Goal: Information Seeking & Learning: Understand process/instructions

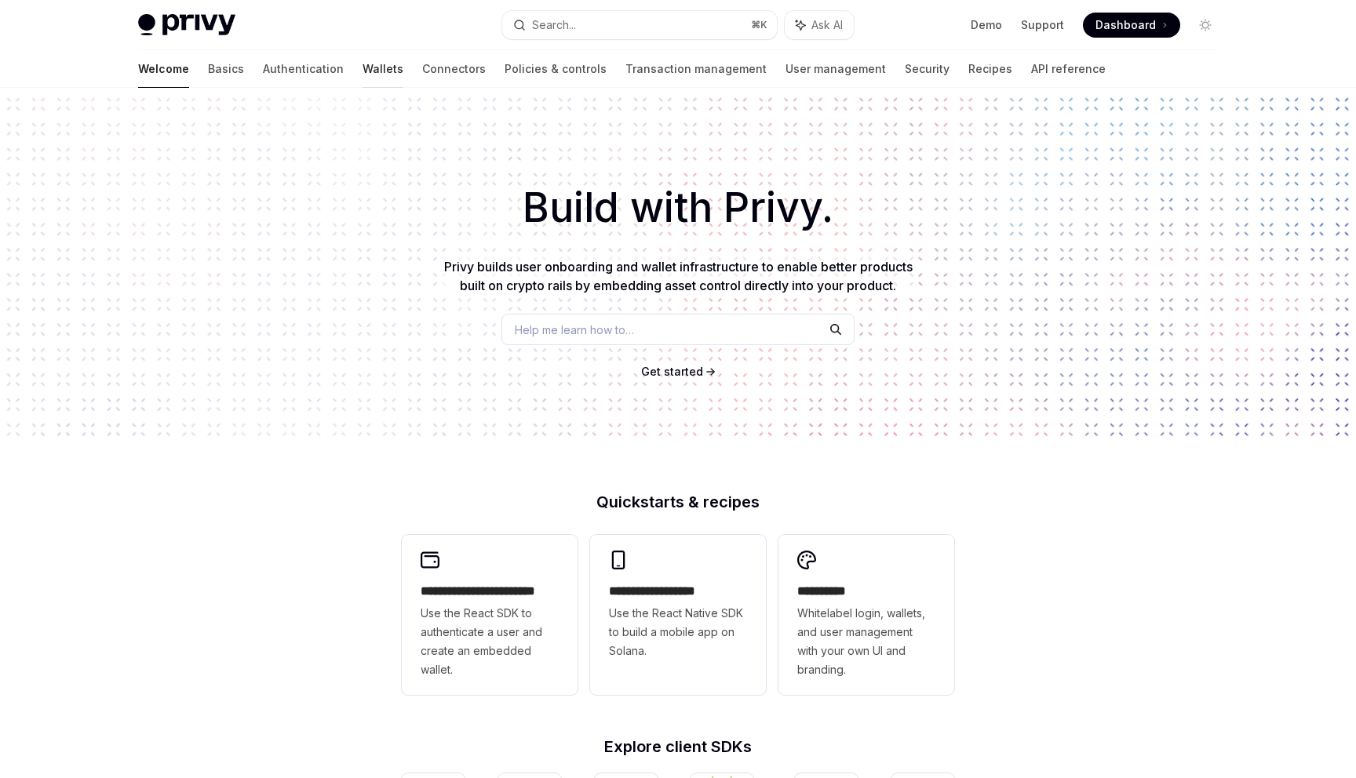
click at [363, 73] on link "Wallets" at bounding box center [383, 69] width 41 height 38
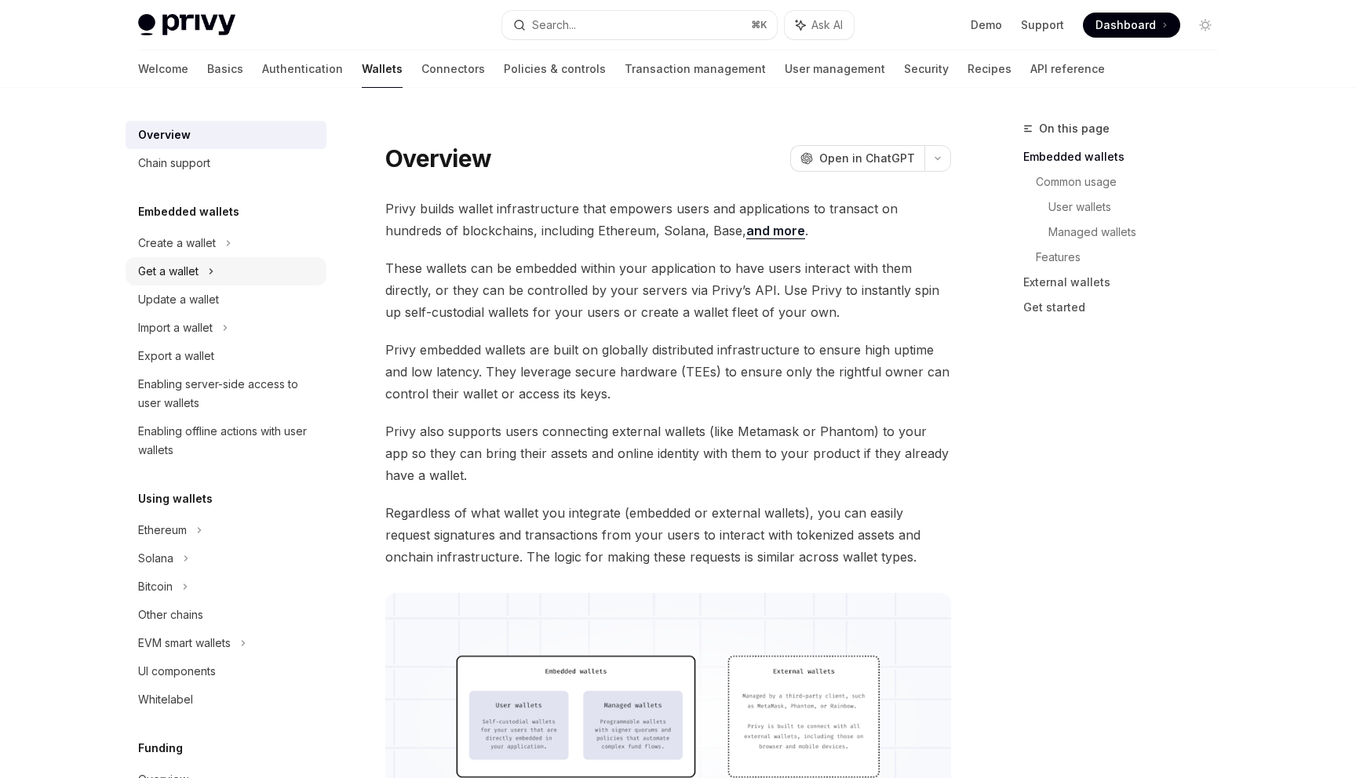
click at [189, 280] on div "Get a wallet" at bounding box center [168, 271] width 60 height 19
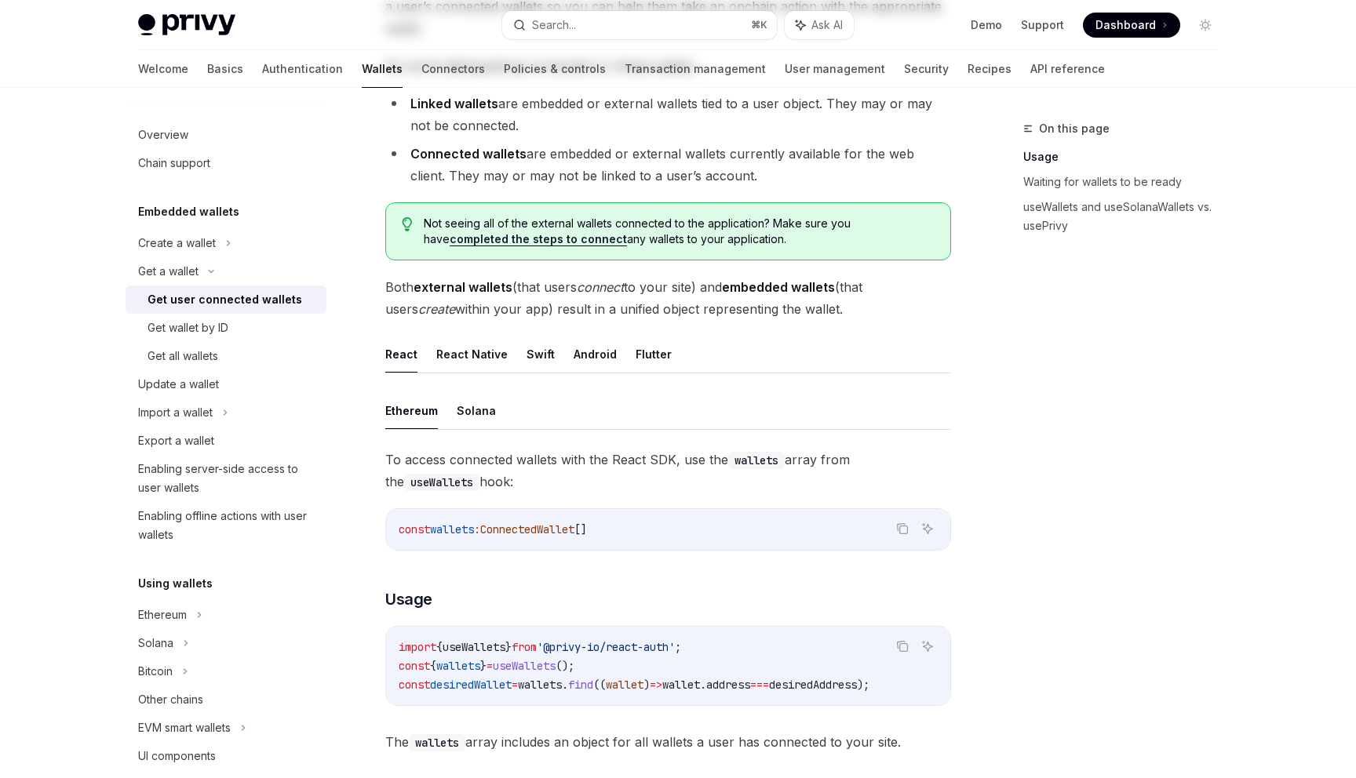
scroll to position [384, 0]
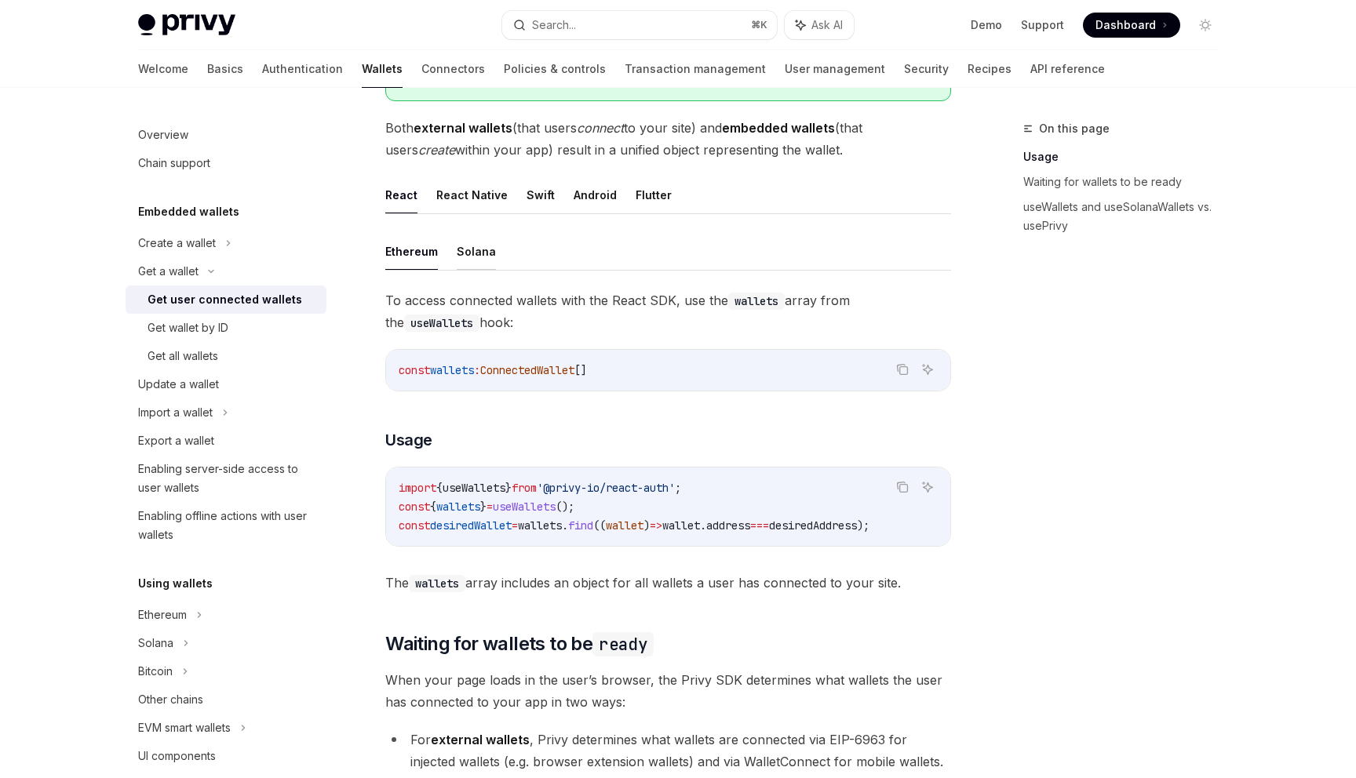
click at [479, 259] on button "Solana" at bounding box center [476, 251] width 39 height 37
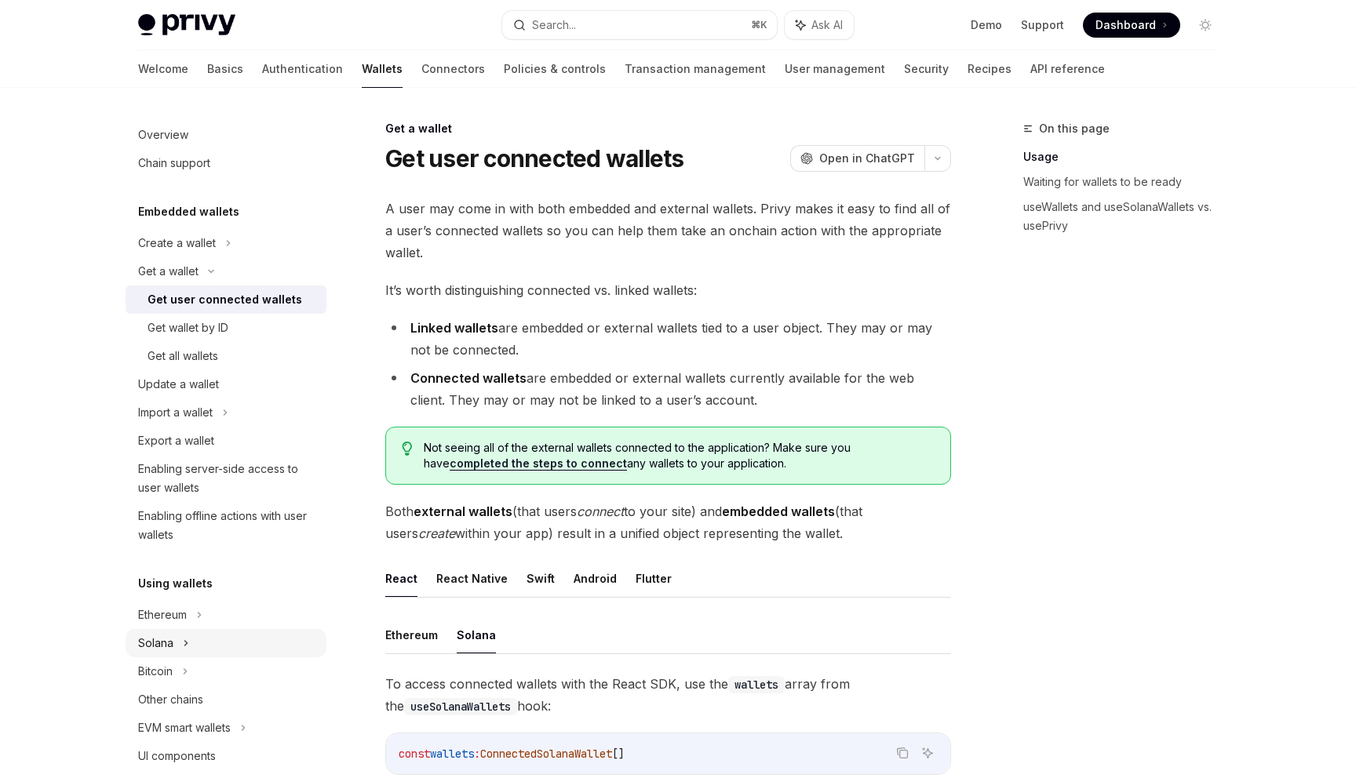
click at [166, 281] on div "Solana" at bounding box center [168, 271] width 60 height 19
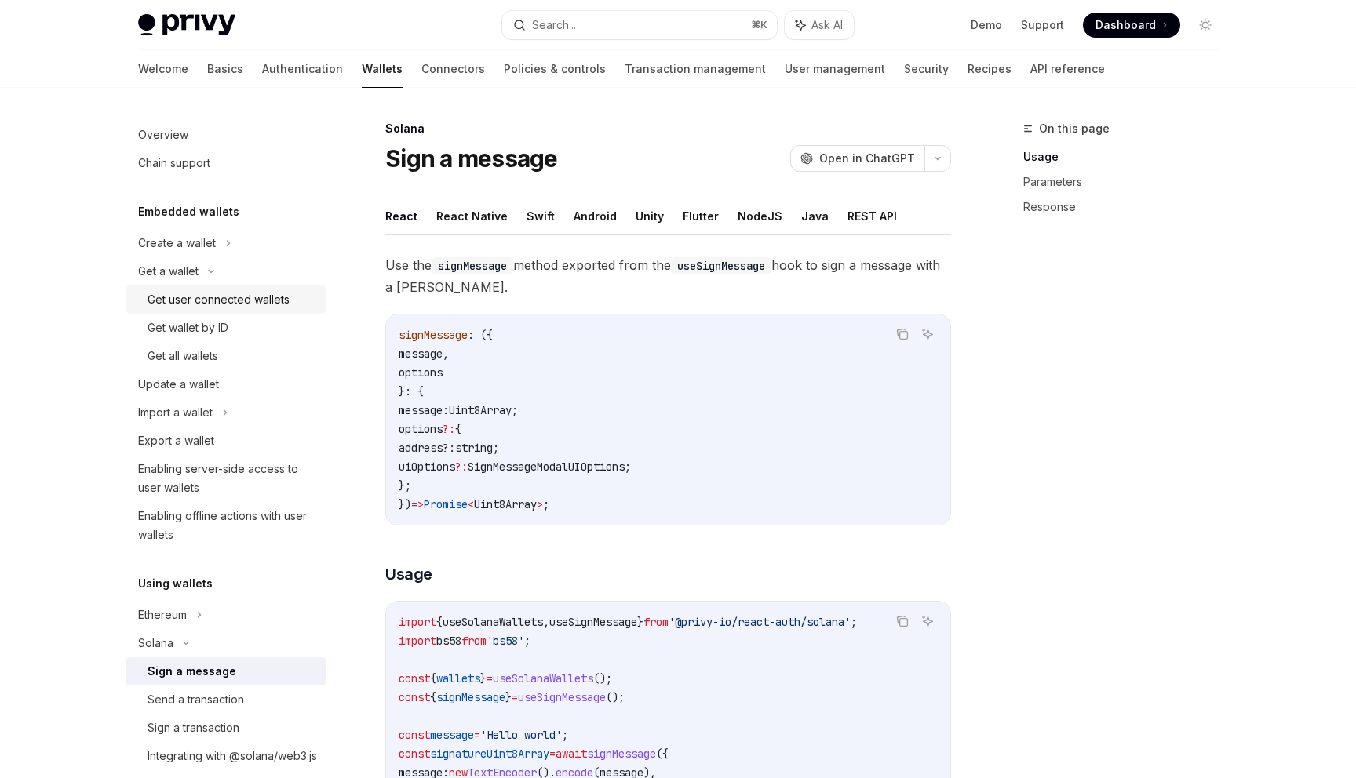
click at [211, 300] on div "Get user connected wallets" at bounding box center [219, 299] width 142 height 19
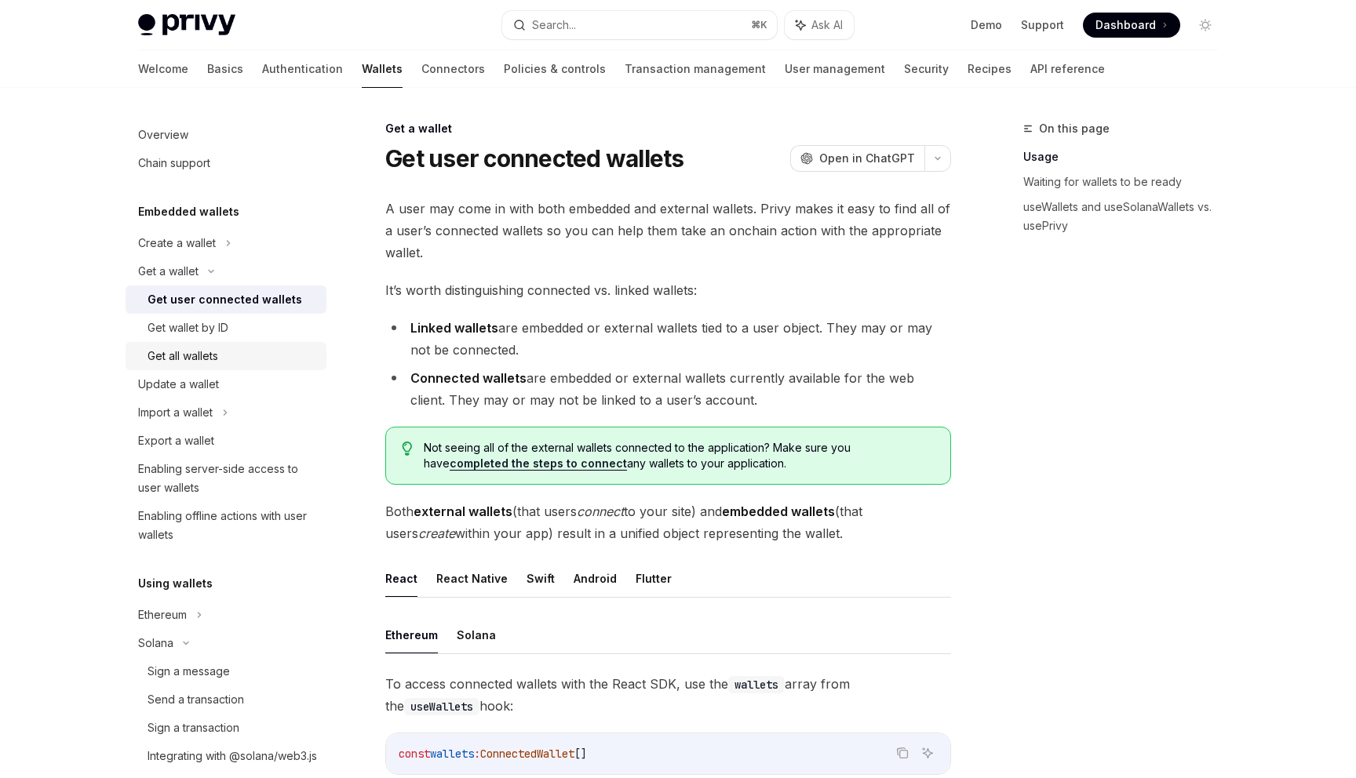
click at [213, 353] on div "Get all wallets" at bounding box center [183, 356] width 71 height 19
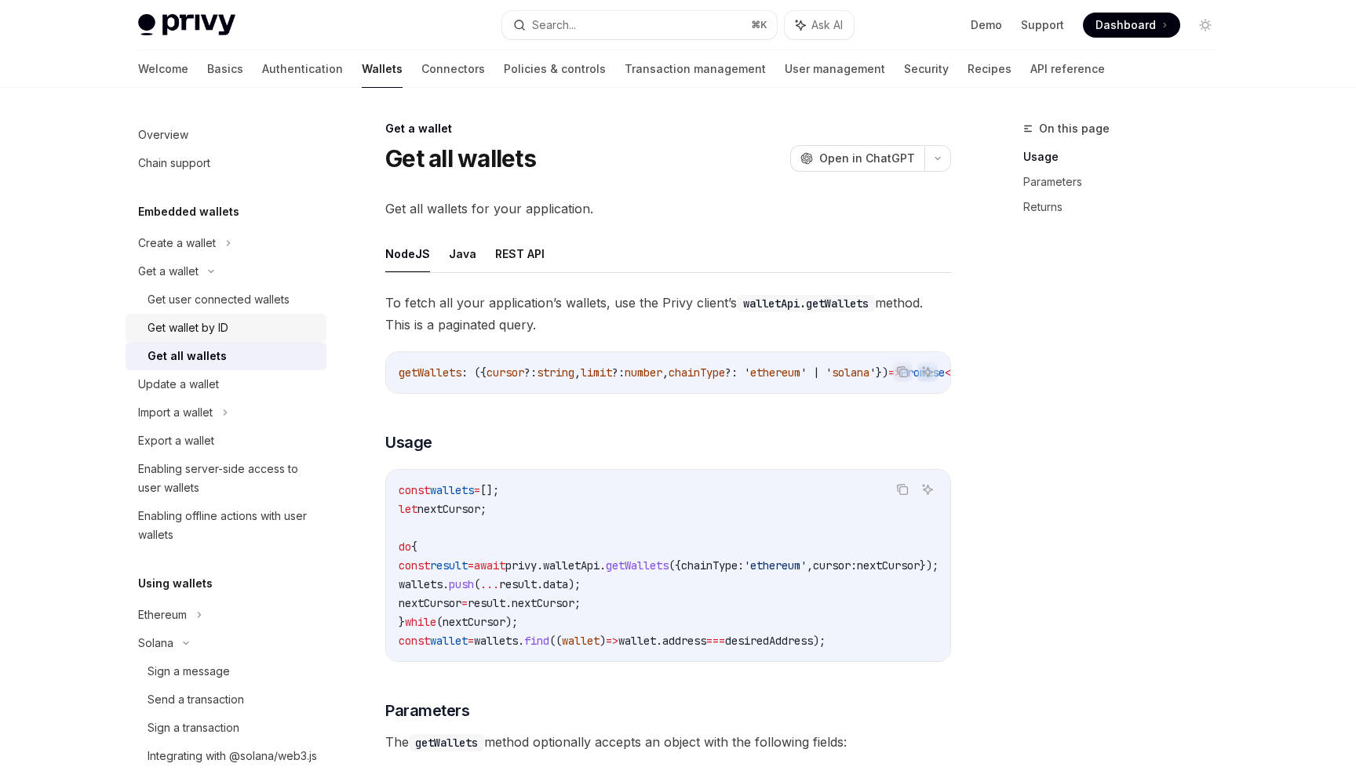
click at [216, 334] on div "Get wallet by ID" at bounding box center [188, 328] width 81 height 19
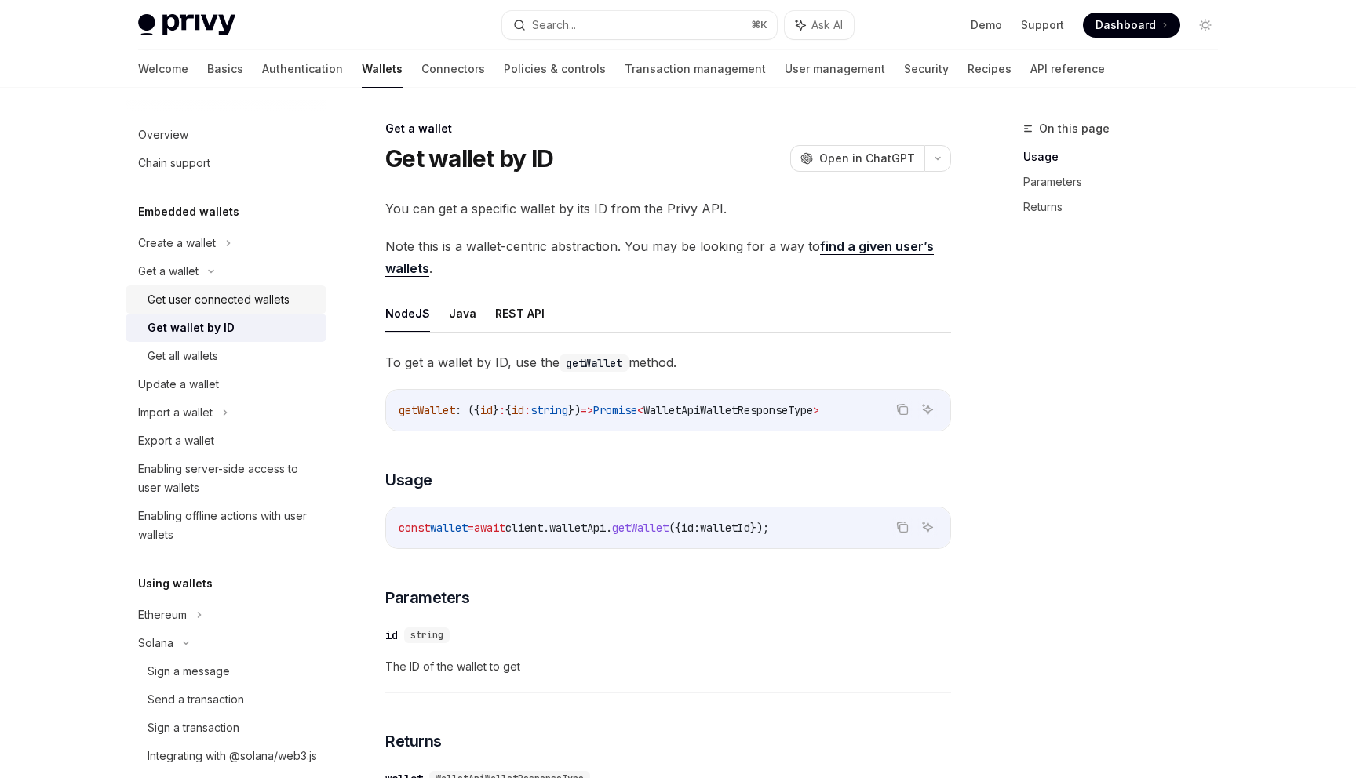
click at [228, 305] on div "Get user connected wallets" at bounding box center [219, 299] width 142 height 19
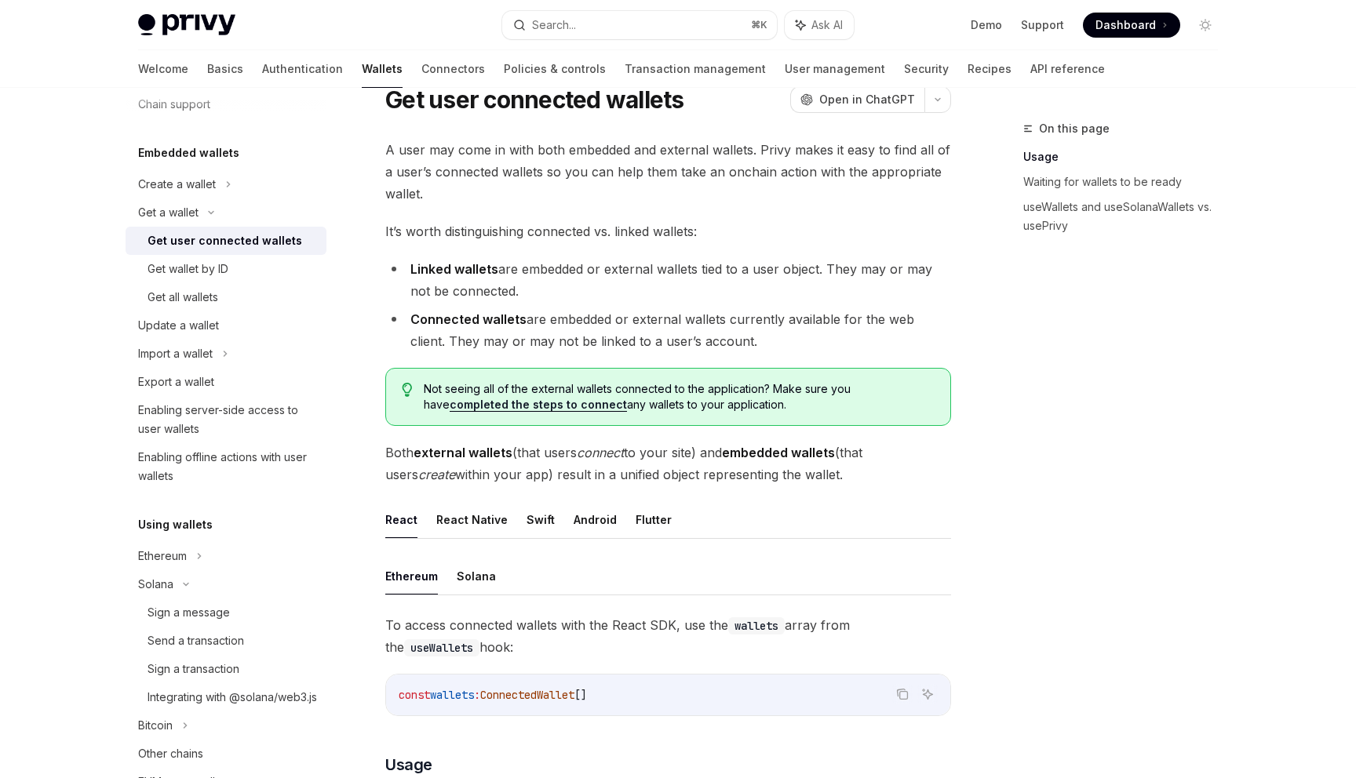
scroll to position [60, 0]
click at [563, 404] on link "completed the steps to connect" at bounding box center [538, 404] width 177 height 14
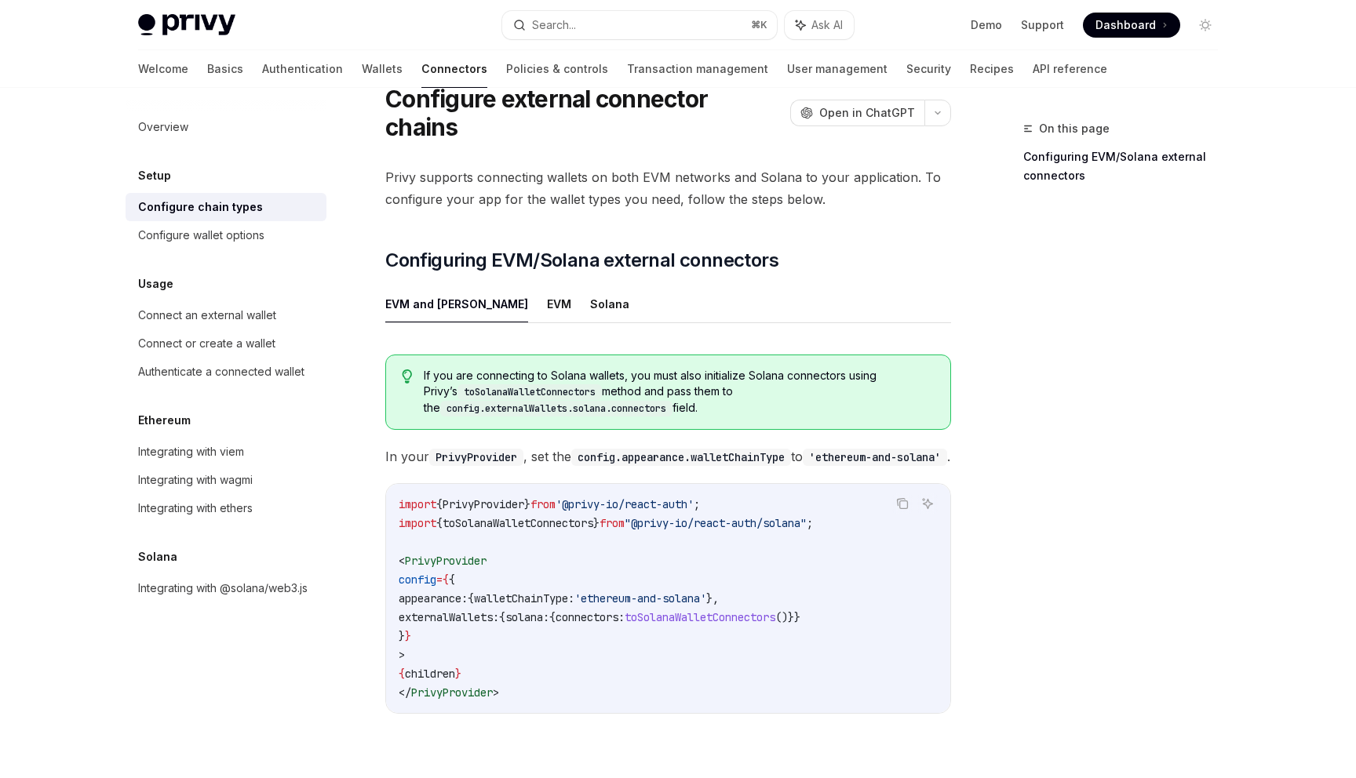
click at [571, 286] on ul "EVM and [PERSON_NAME]" at bounding box center [668, 305] width 566 height 38
click at [590, 286] on button "Solana" at bounding box center [609, 304] width 39 height 37
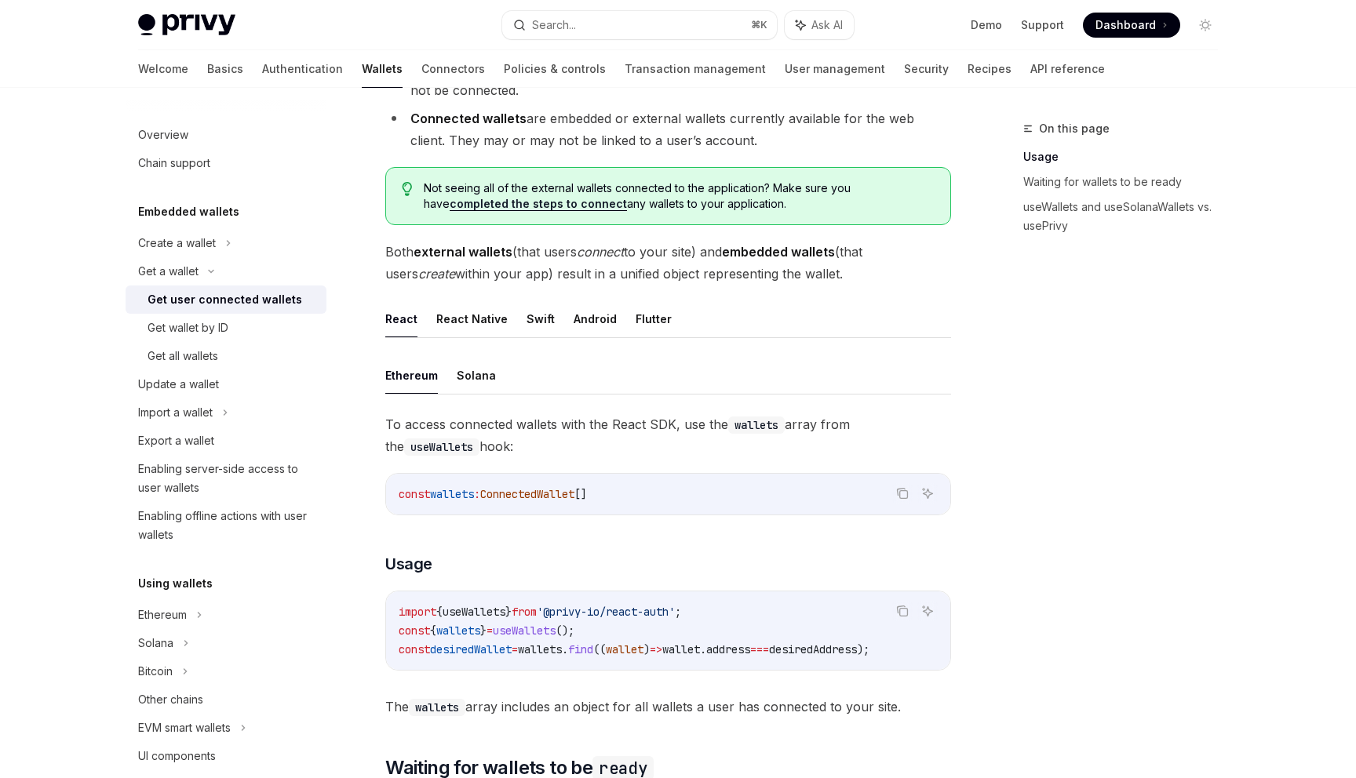
scroll to position [292, 0]
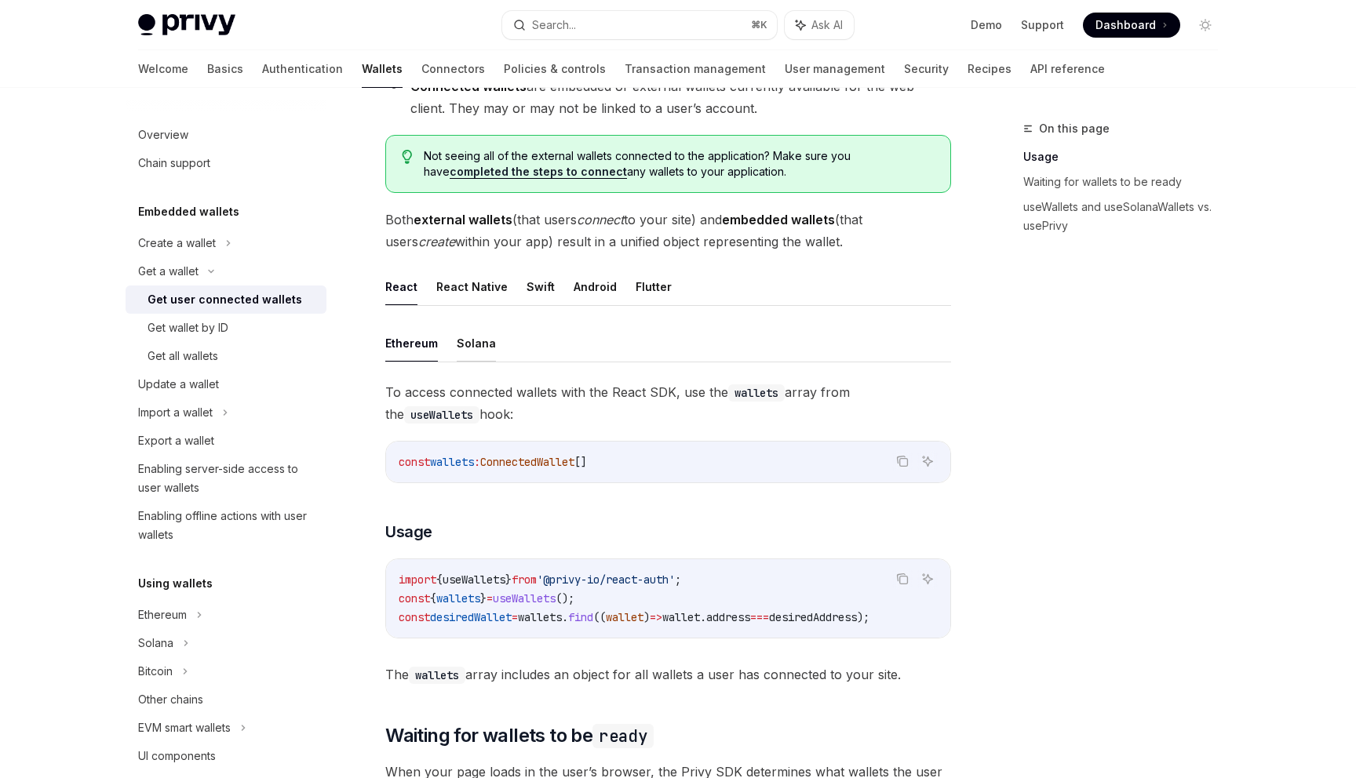
click at [480, 352] on button "Solana" at bounding box center [476, 343] width 39 height 37
type textarea "*"
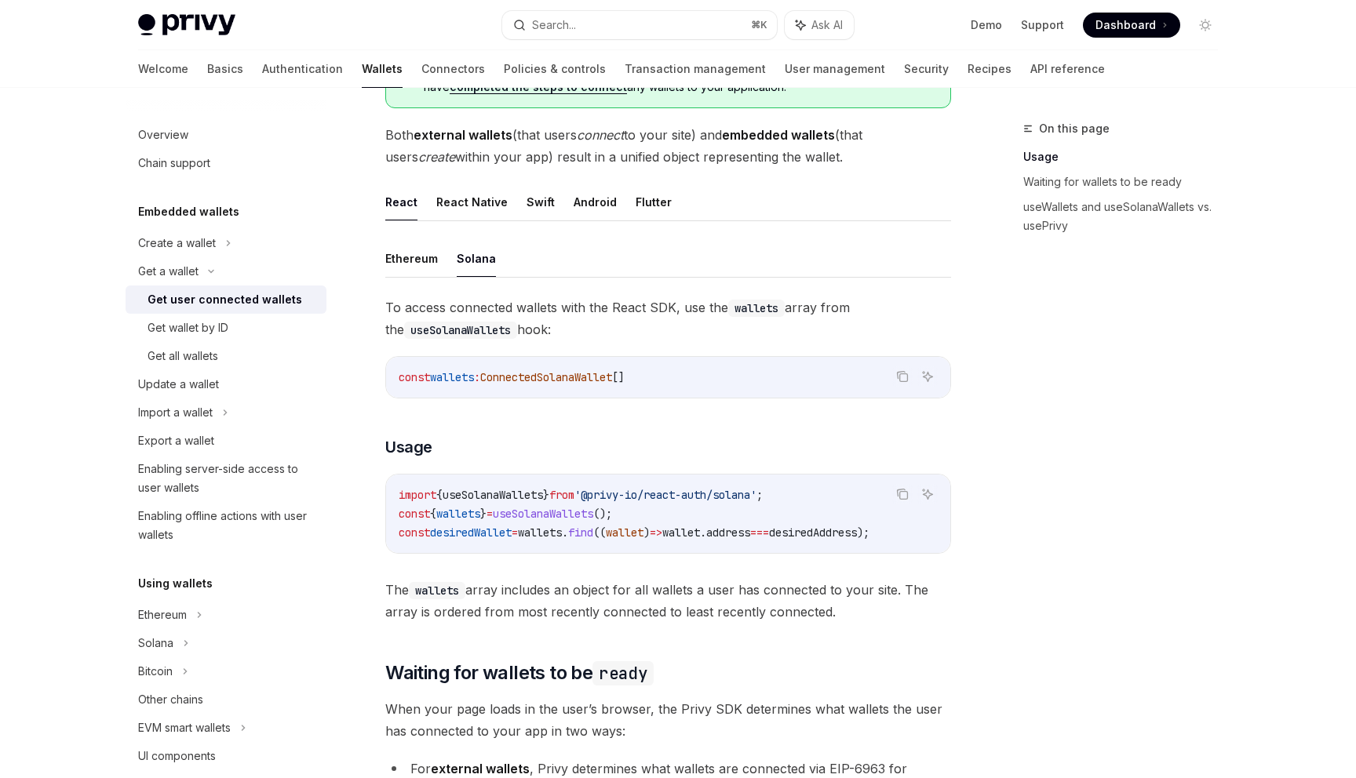
scroll to position [383, 0]
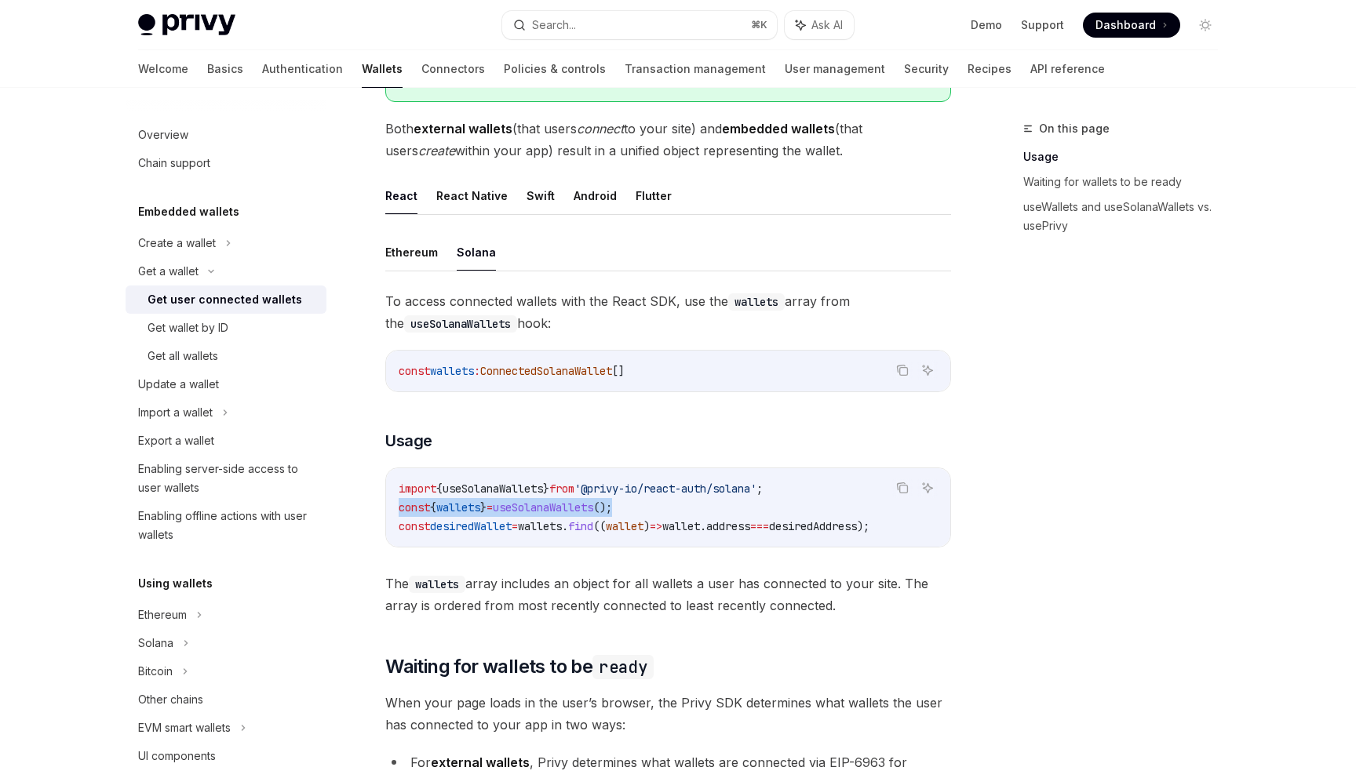
drag, startPoint x: 667, startPoint y: 509, endPoint x: 395, endPoint y: 509, distance: 272.3
click at [395, 509] on div "import { useSolanaWallets } from '@privy-io/react-auth/solana' ; const { wallet…" at bounding box center [668, 507] width 564 height 78
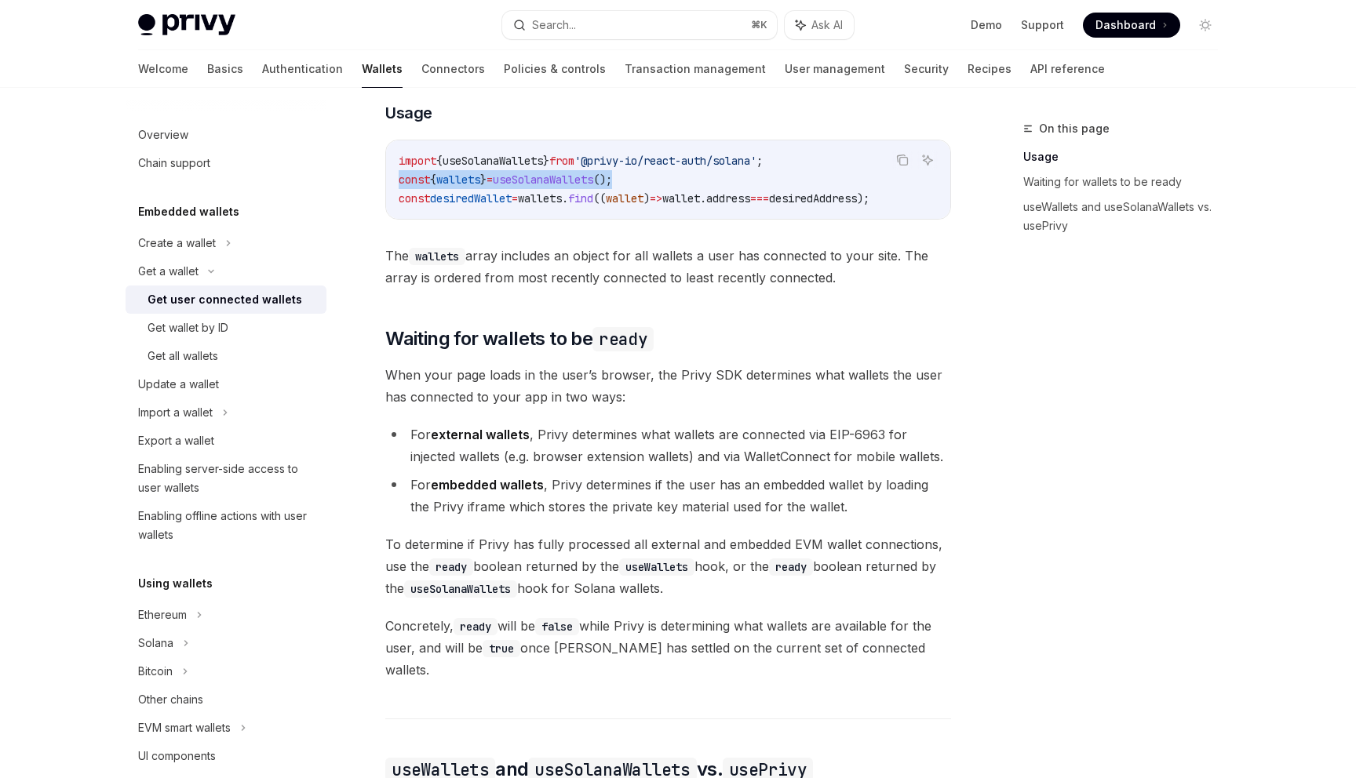
scroll to position [694, 0]
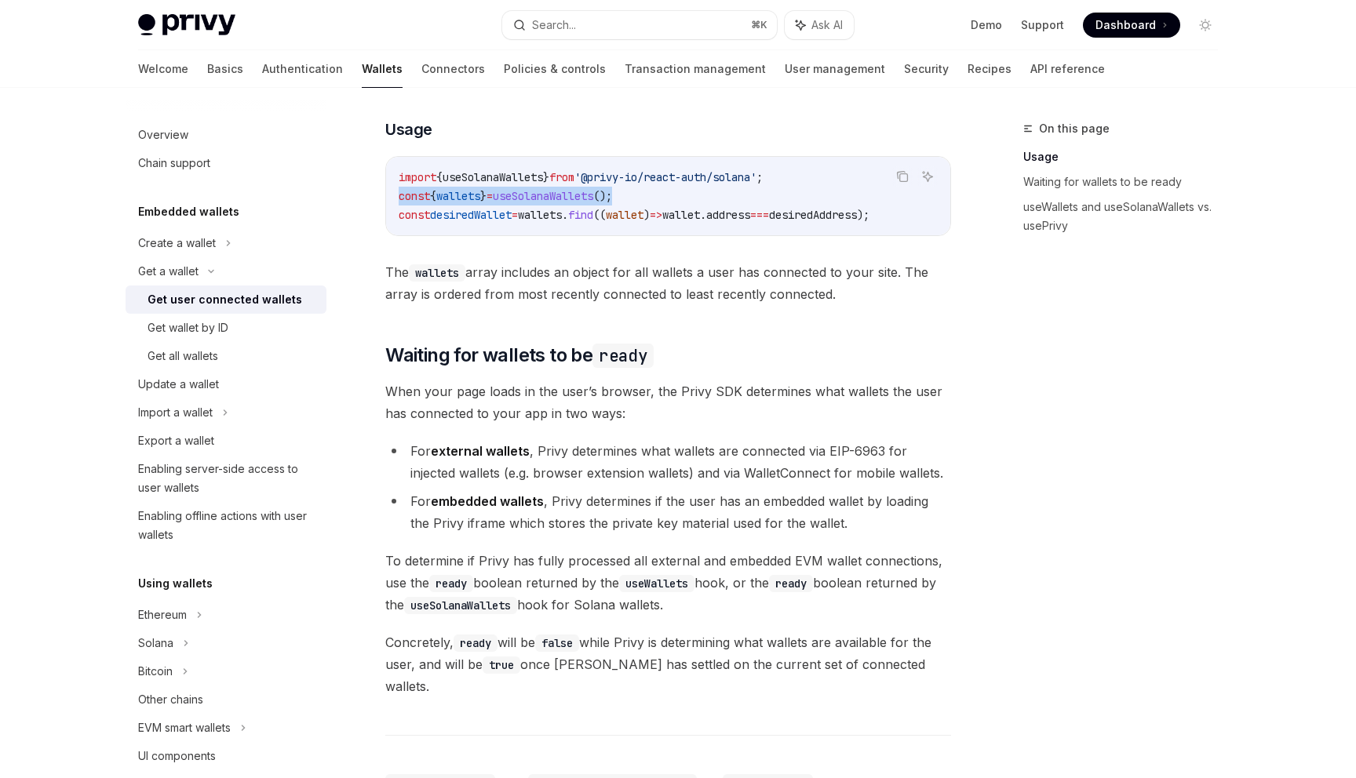
copy span "const { wallets } = useSolanaWallets ();"
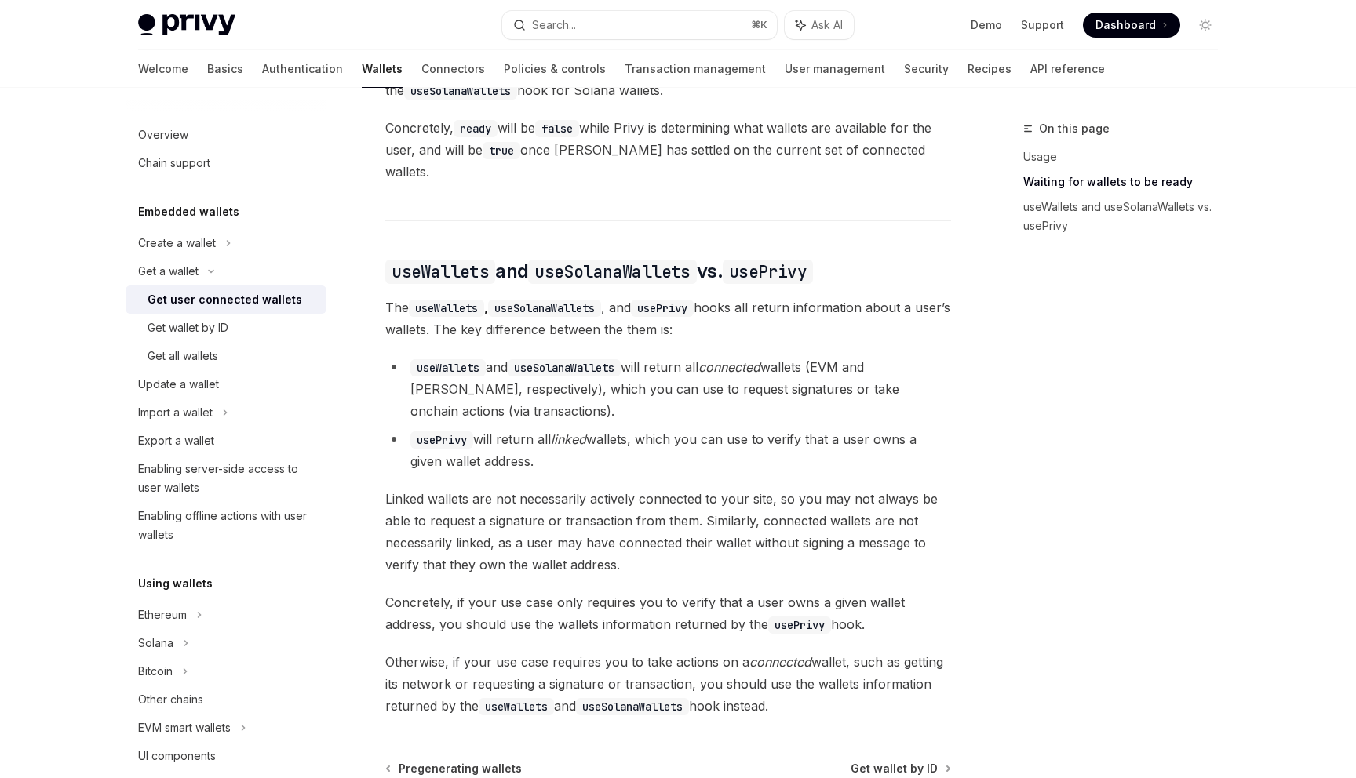
scroll to position [1212, 0]
